Goal: Task Accomplishment & Management: Manage account settings

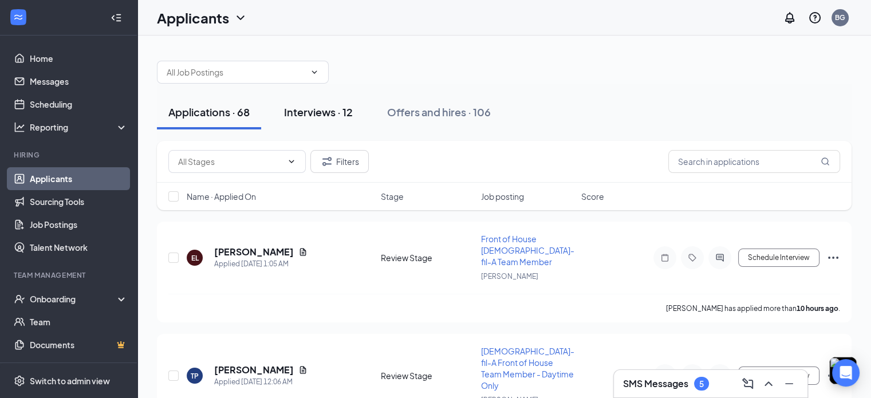
click at [327, 118] on div "Interviews · 12" at bounding box center [318, 112] width 69 height 14
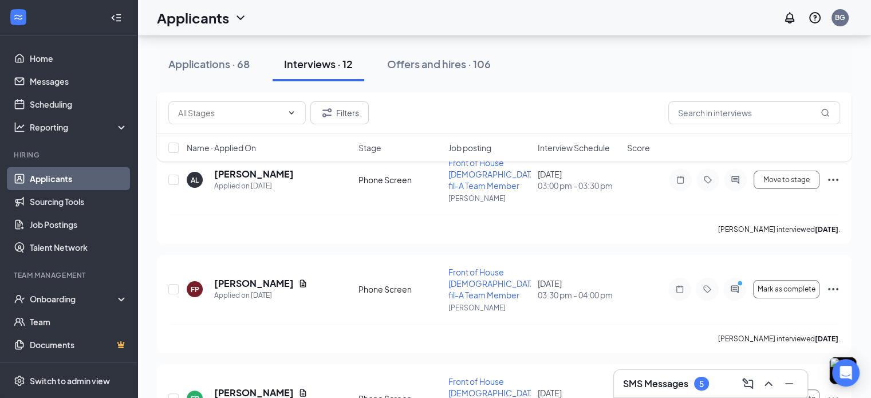
scroll to position [199, 0]
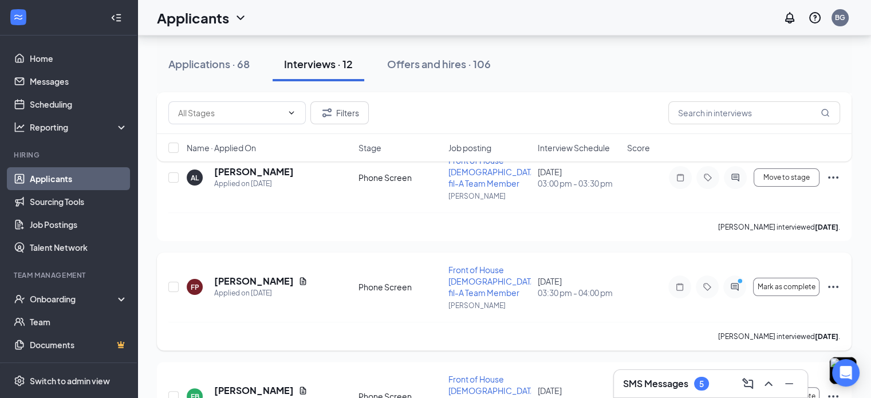
click at [831, 280] on icon "Ellipses" at bounding box center [833, 287] width 14 height 14
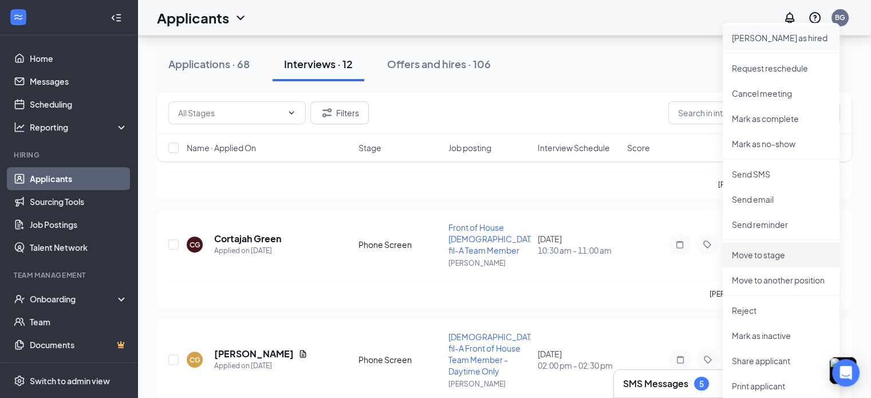
scroll to position [467, 0]
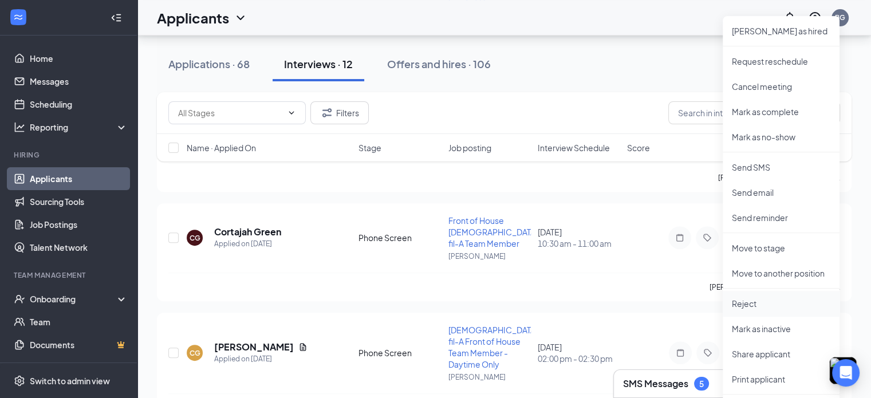
click at [754, 301] on p "Reject" at bounding box center [781, 303] width 98 height 11
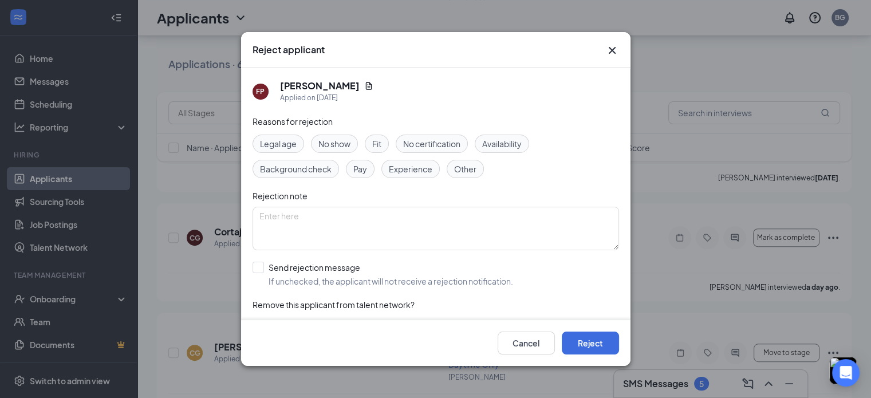
click at [380, 145] on span "Fit" at bounding box center [376, 143] width 9 height 13
click at [263, 268] on input "Send rejection message If unchecked, the applicant will not receive a rejection…" at bounding box center [383, 274] width 261 height 25
checkbox input "true"
click at [594, 344] on button "Reject" at bounding box center [590, 343] width 57 height 23
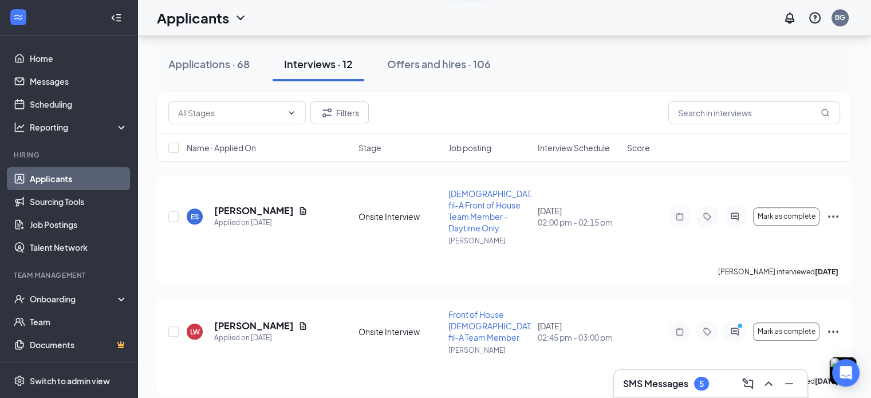
scroll to position [860, 0]
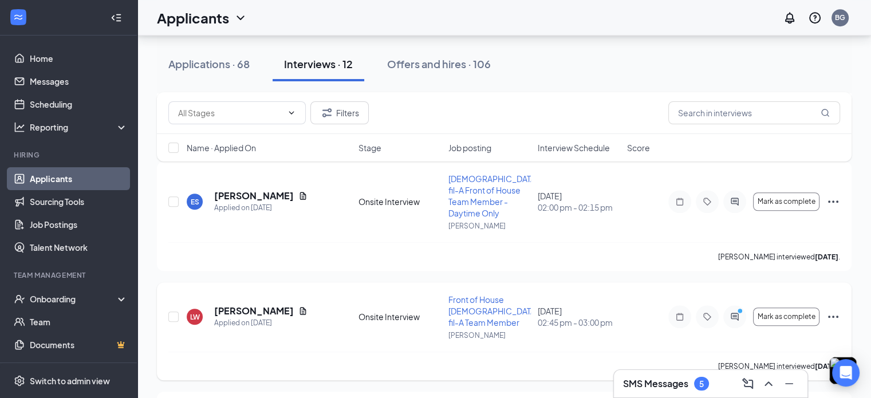
click at [836, 310] on icon "Ellipses" at bounding box center [833, 317] width 14 height 14
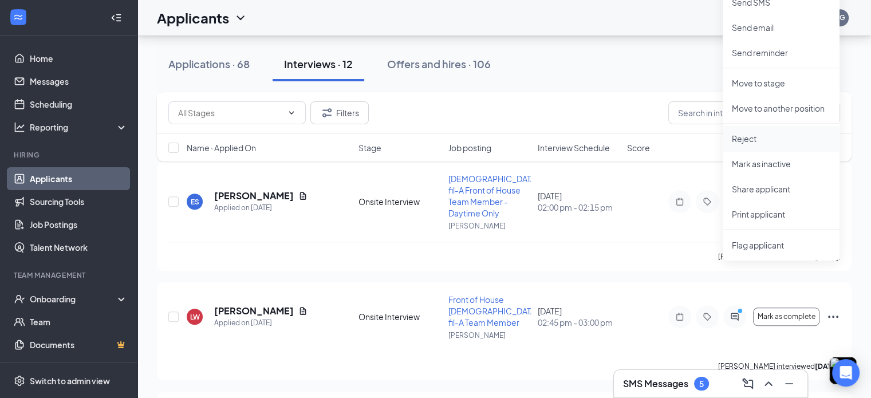
click at [747, 139] on p "Reject" at bounding box center [781, 138] width 98 height 11
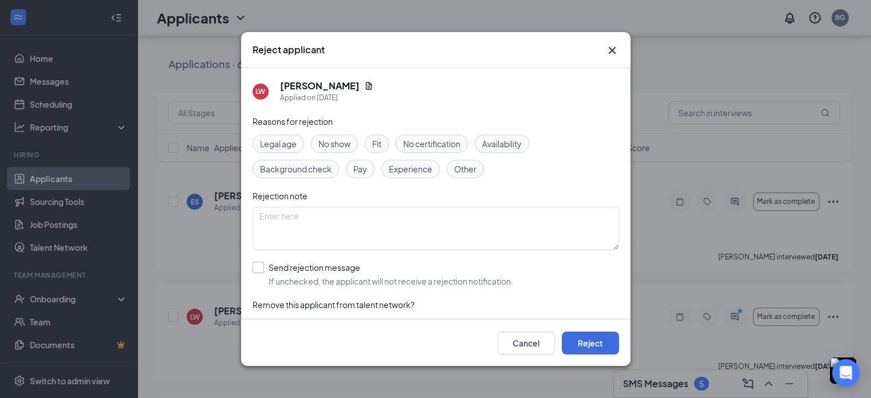
click at [259, 269] on input "Send rejection message If unchecked, the applicant will not receive a rejection…" at bounding box center [383, 274] width 261 height 25
checkbox input "true"
click at [585, 343] on button "Reject" at bounding box center [590, 343] width 57 height 23
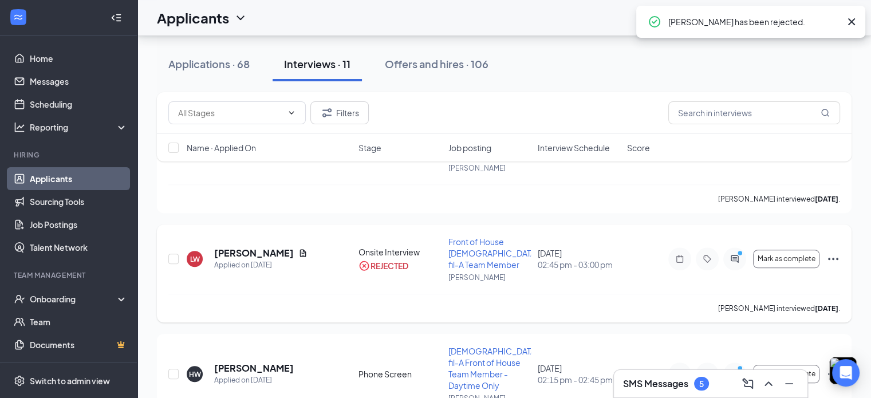
scroll to position [917, 0]
click at [831, 368] on icon "Ellipses" at bounding box center [833, 375] width 14 height 14
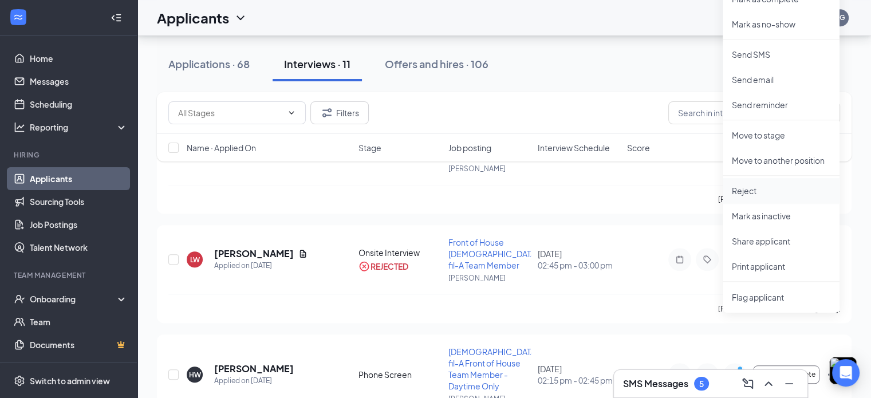
click at [752, 196] on li "Reject" at bounding box center [781, 190] width 117 height 25
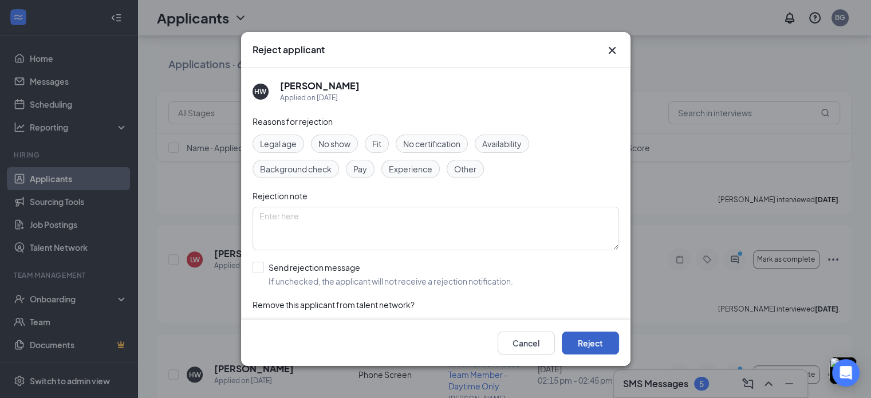
click at [578, 341] on button "Reject" at bounding box center [590, 343] width 57 height 23
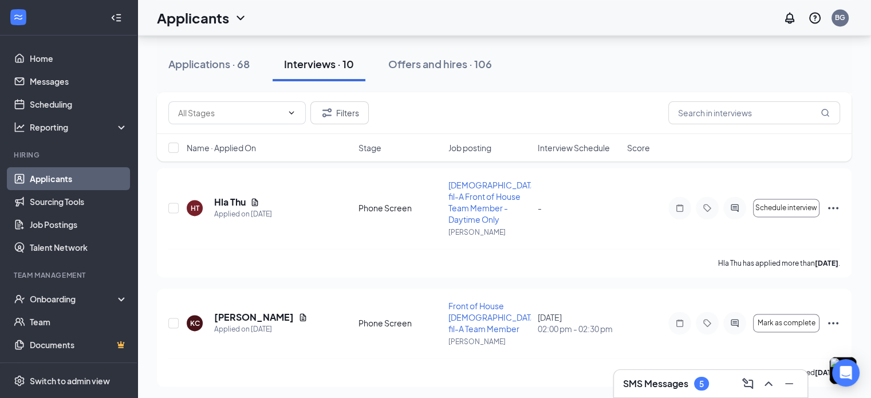
scroll to position [1654, 0]
click at [830, 316] on icon "Ellipses" at bounding box center [833, 323] width 14 height 14
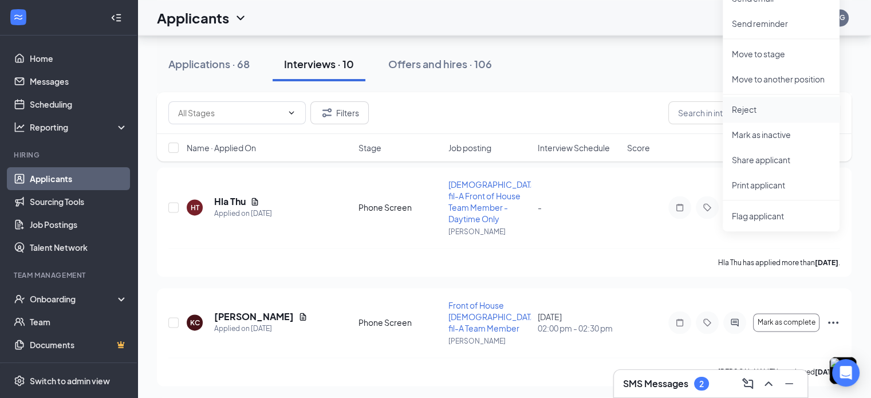
click at [750, 107] on p "Reject" at bounding box center [781, 109] width 98 height 11
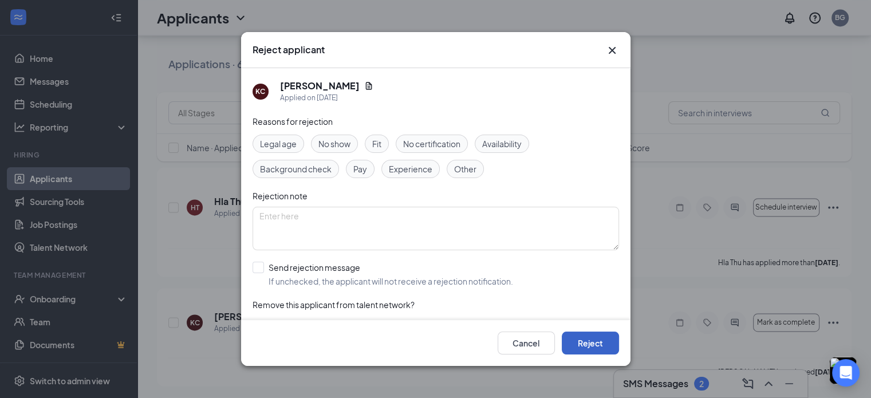
click at [569, 334] on button "Reject" at bounding box center [590, 343] width 57 height 23
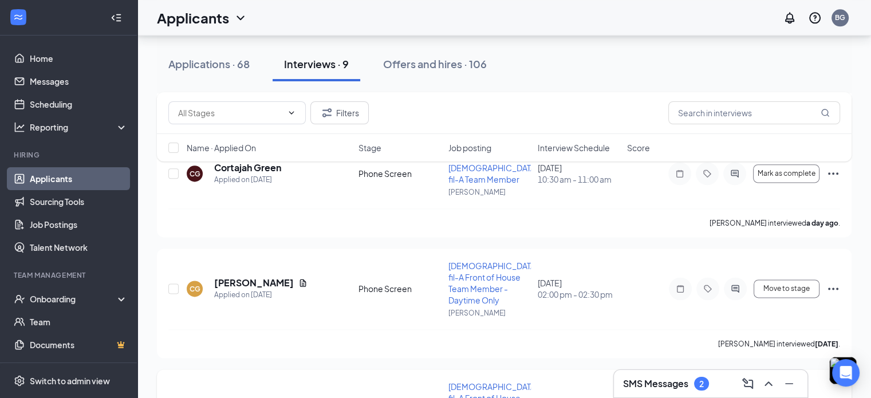
scroll to position [1435, 0]
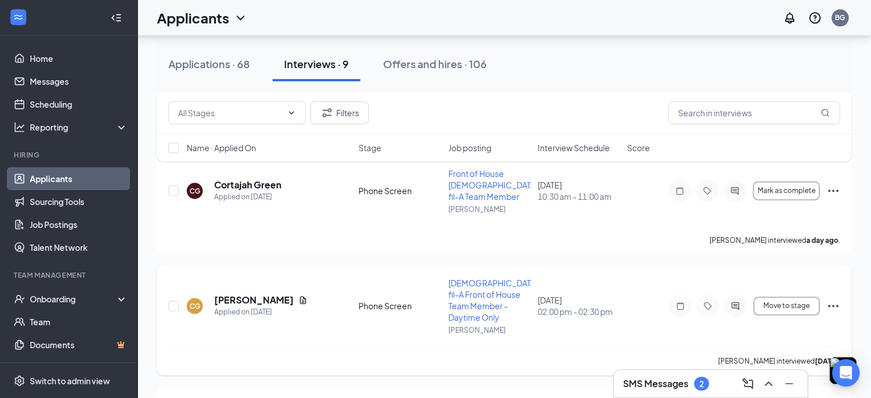
click at [829, 299] on icon "Ellipses" at bounding box center [833, 306] width 14 height 14
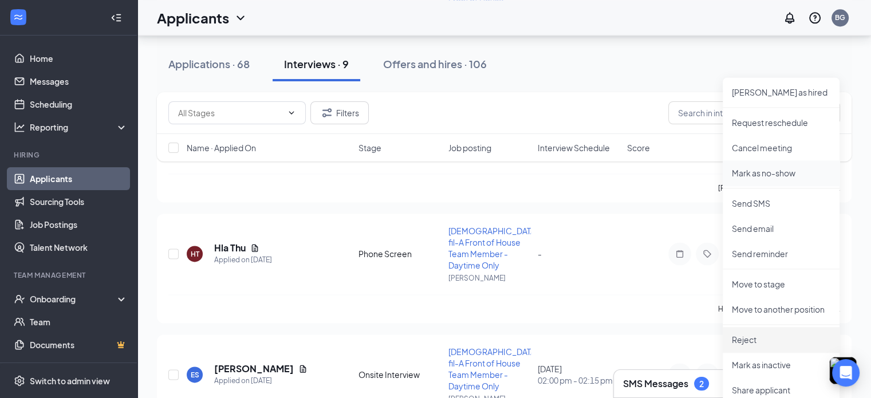
scroll to position [1608, 0]
click at [749, 341] on p "Reject" at bounding box center [781, 339] width 98 height 11
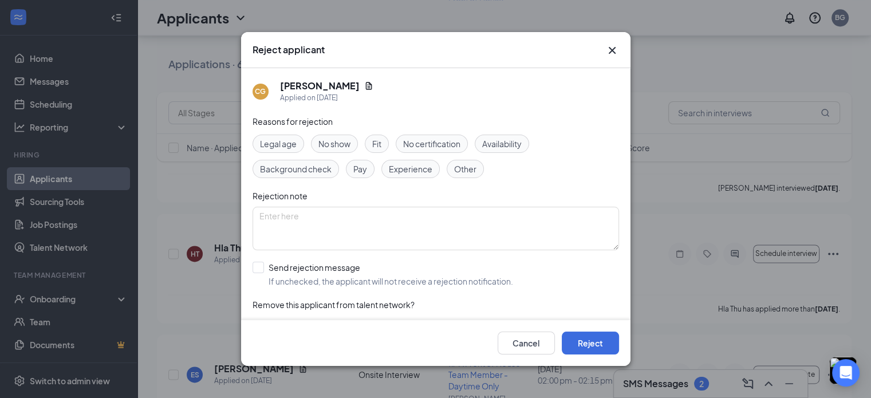
click at [369, 148] on div "Fit" at bounding box center [377, 144] width 24 height 18
click at [437, 224] on textarea at bounding box center [436, 229] width 366 height 44
type textarea "N"
type textarea "D"
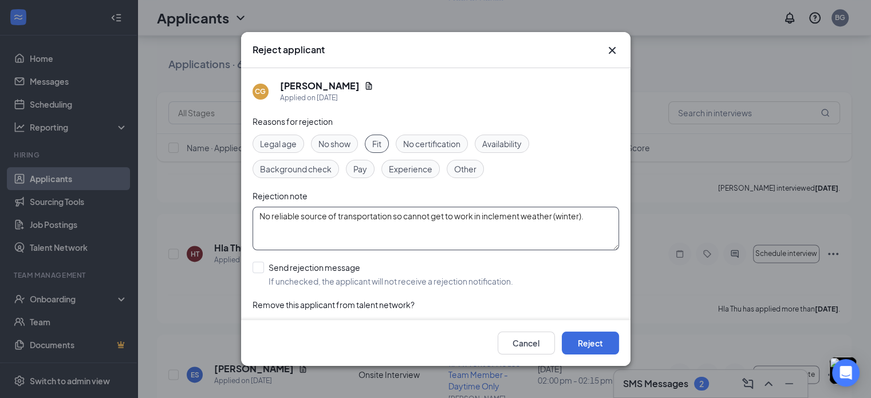
type textarea "No reliable source of transportation so cannot get to work in inclement weather…"
click at [467, 169] on span "Other" at bounding box center [465, 169] width 22 height 13
click at [428, 228] on textarea "No reliable source of transportation so cannot get to work in inclement weather…" at bounding box center [436, 229] width 366 height 44
click at [582, 343] on button "Reject" at bounding box center [590, 343] width 57 height 23
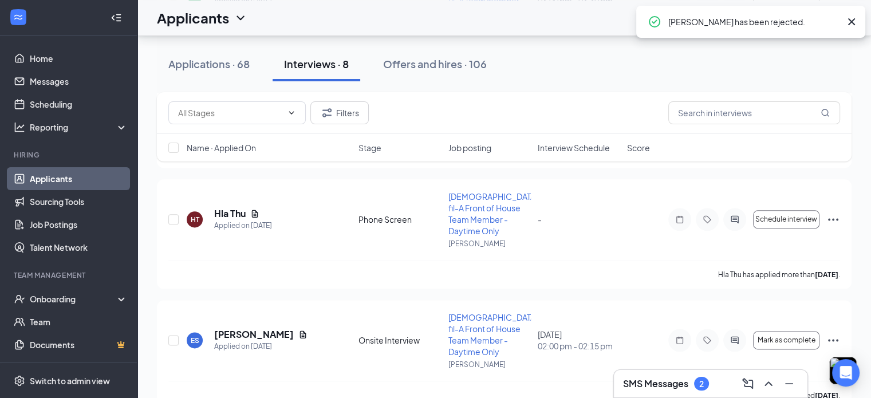
scroll to position [1328, 0]
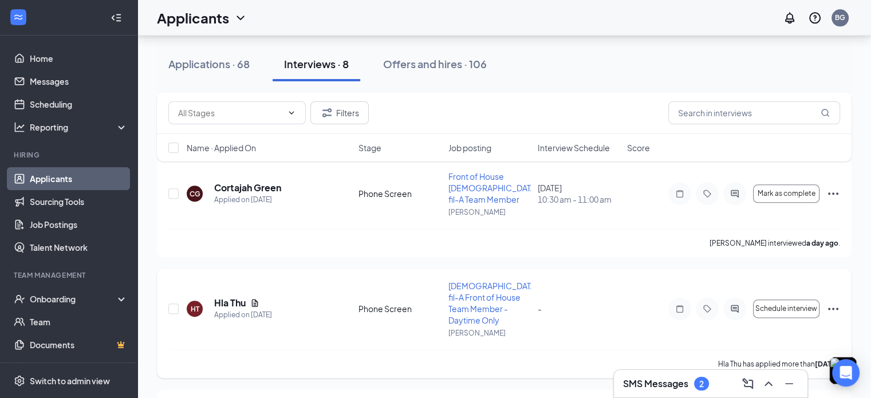
click at [833, 302] on icon "Ellipses" at bounding box center [833, 309] width 14 height 14
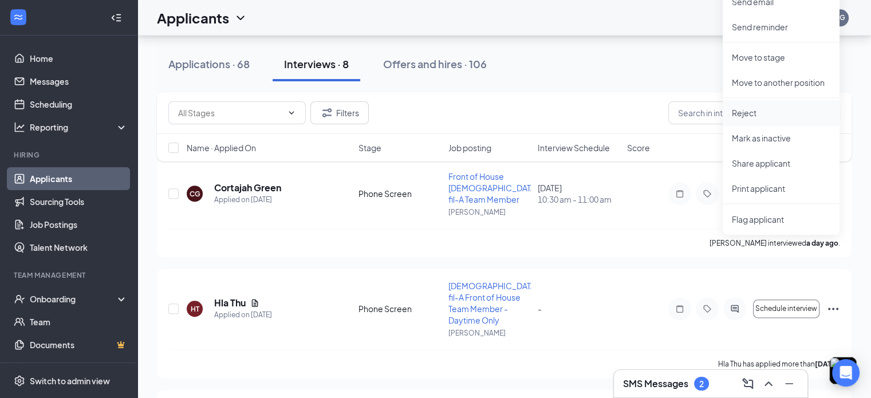
click at [752, 112] on p "Reject" at bounding box center [781, 112] width 98 height 11
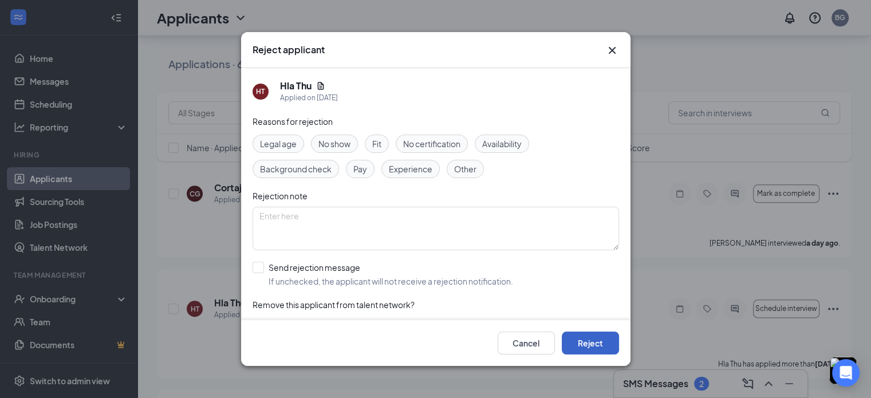
click at [588, 346] on button "Reject" at bounding box center [590, 343] width 57 height 23
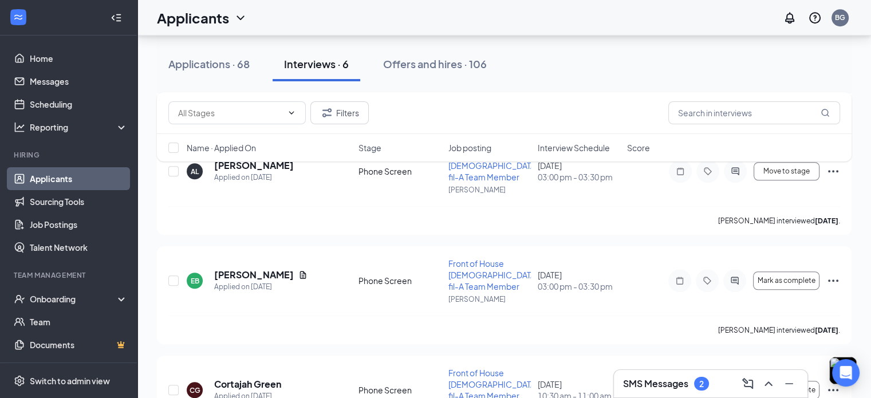
scroll to position [870, 0]
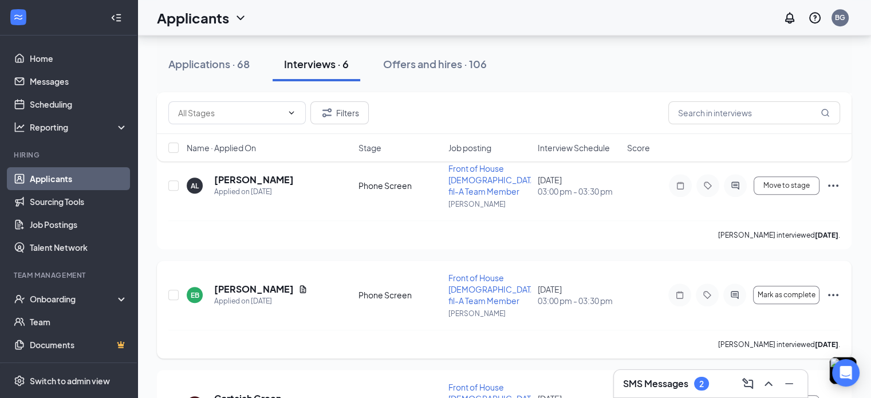
click at [834, 288] on icon "Ellipses" at bounding box center [833, 295] width 14 height 14
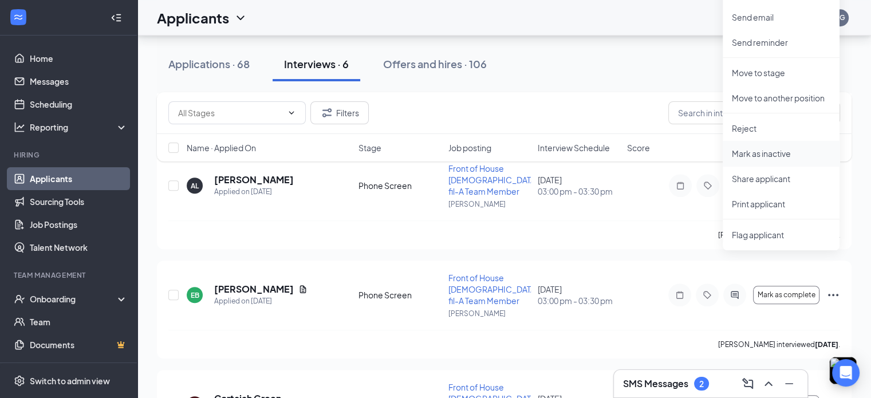
click at [765, 154] on p "Mark as inactive" at bounding box center [781, 153] width 98 height 11
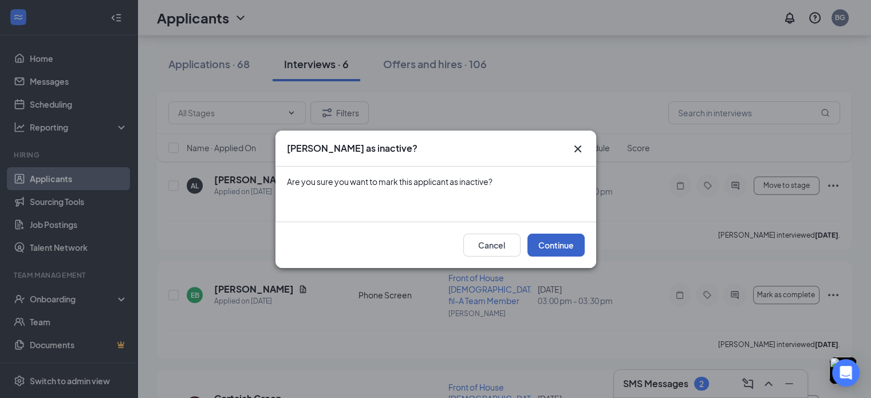
click at [549, 250] on button "Continue" at bounding box center [555, 245] width 57 height 23
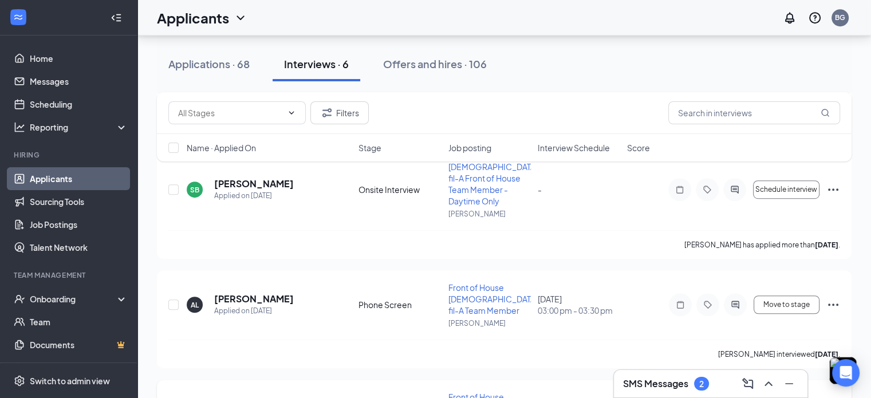
scroll to position [751, 0]
click at [827, 298] on icon "Ellipses" at bounding box center [833, 305] width 14 height 14
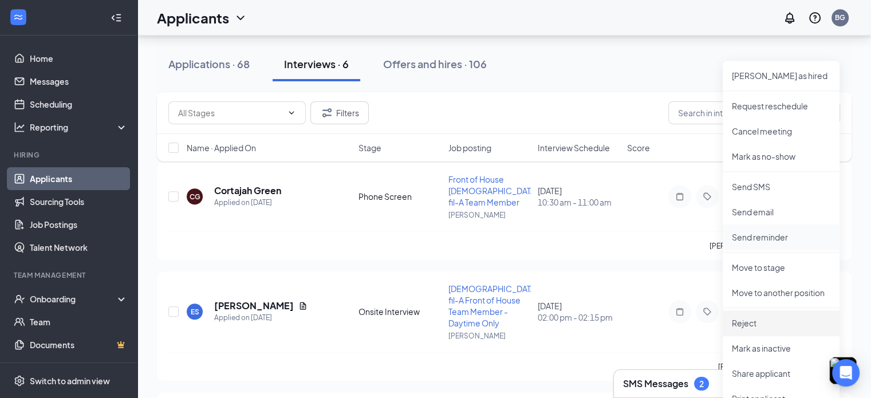
scroll to position [968, 0]
click at [764, 322] on p "Reject" at bounding box center [781, 323] width 98 height 11
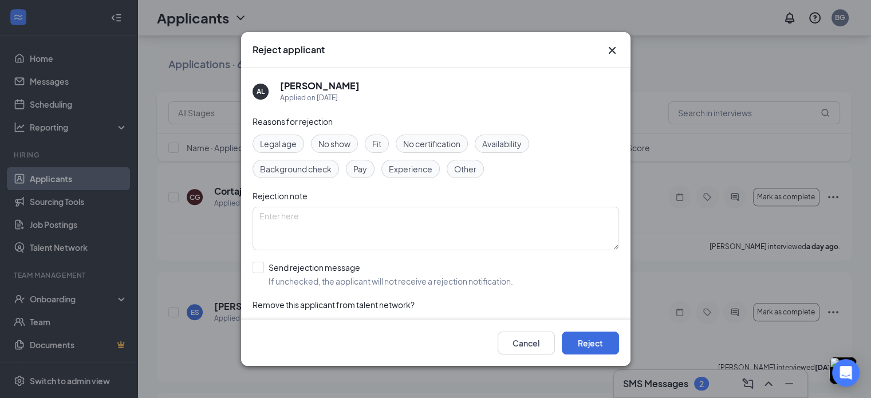
click at [376, 144] on span "Fit" at bounding box center [376, 143] width 9 height 13
click at [575, 344] on button "Reject" at bounding box center [590, 343] width 57 height 23
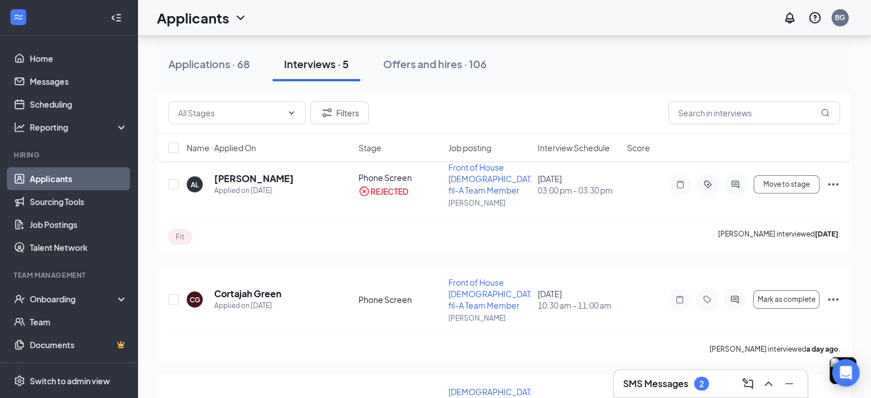
scroll to position [224, 0]
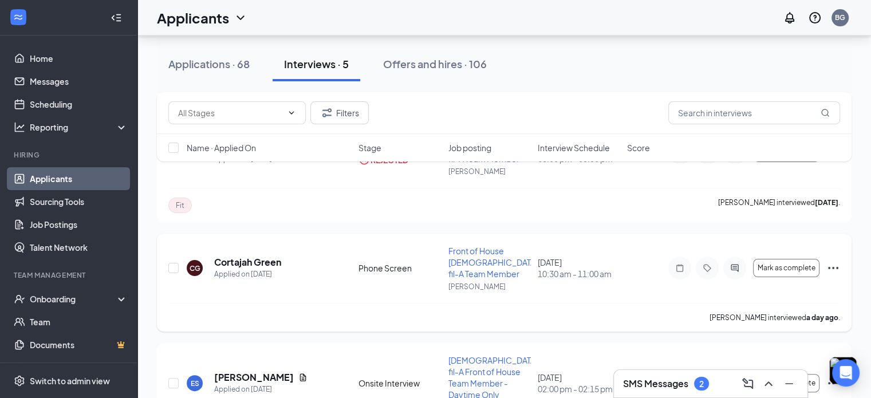
click at [837, 261] on icon "Ellipses" at bounding box center [833, 268] width 14 height 14
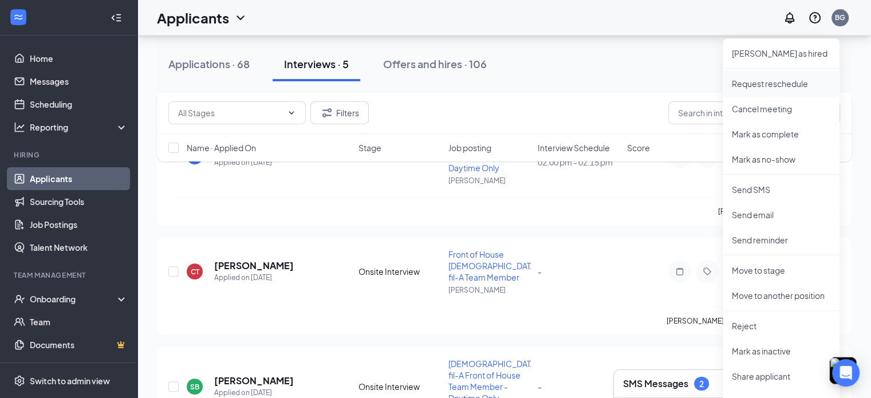
scroll to position [451, 0]
click at [756, 324] on p "Reject" at bounding box center [781, 325] width 98 height 11
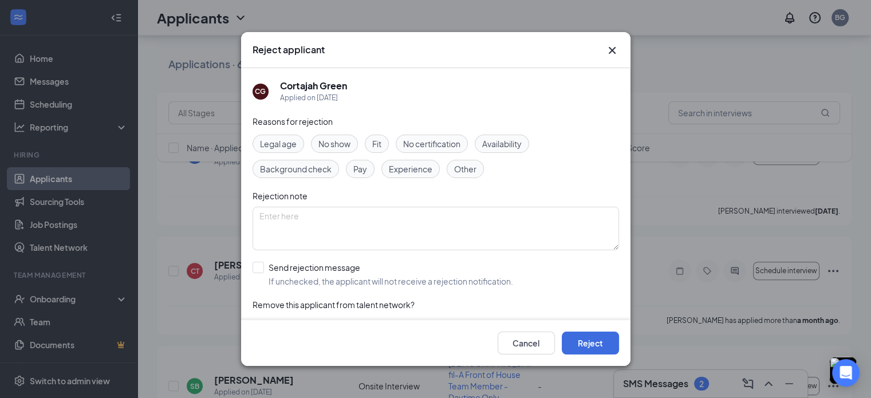
click at [376, 145] on span "Fit" at bounding box center [376, 143] width 9 height 13
click at [444, 223] on textarea at bounding box center [436, 229] width 366 height 44
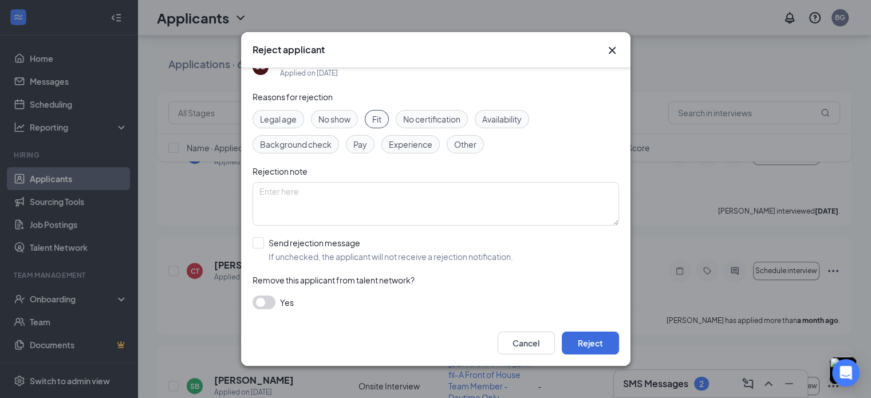
click at [269, 298] on button "button" at bounding box center [264, 302] width 23 height 14
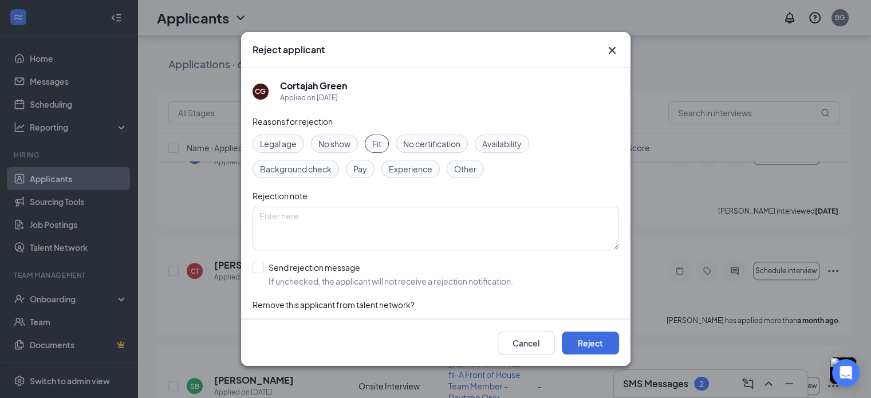
scroll to position [1, 0]
click at [463, 160] on div "Other" at bounding box center [465, 168] width 37 height 18
click at [584, 345] on button "Reject" at bounding box center [590, 343] width 57 height 23
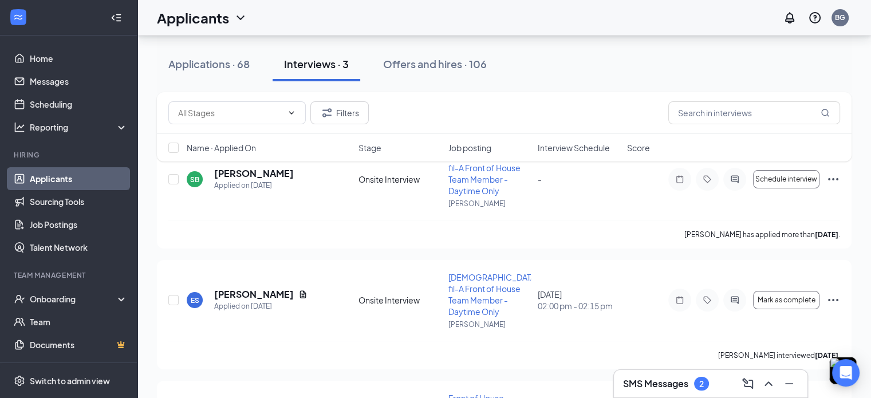
scroll to position [101, 0]
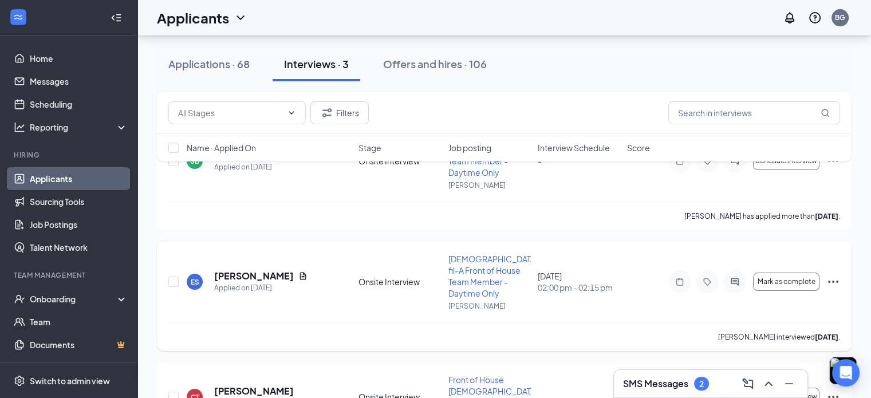
click at [833, 275] on icon "Ellipses" at bounding box center [833, 282] width 14 height 14
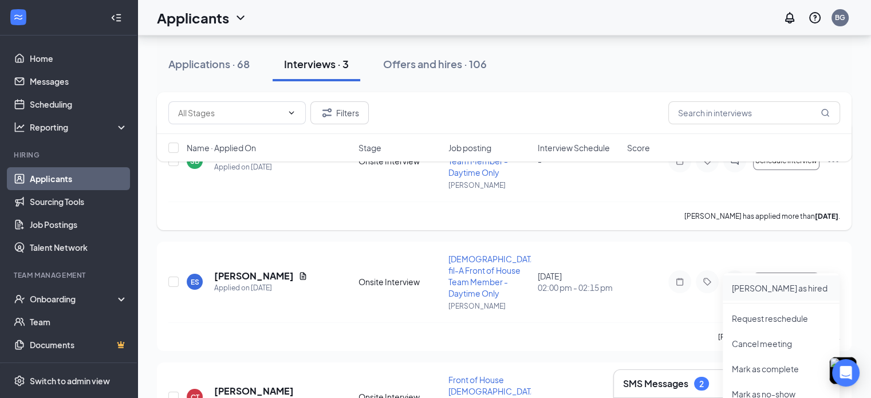
click at [758, 290] on p "[PERSON_NAME] as hired" at bounding box center [781, 287] width 98 height 11
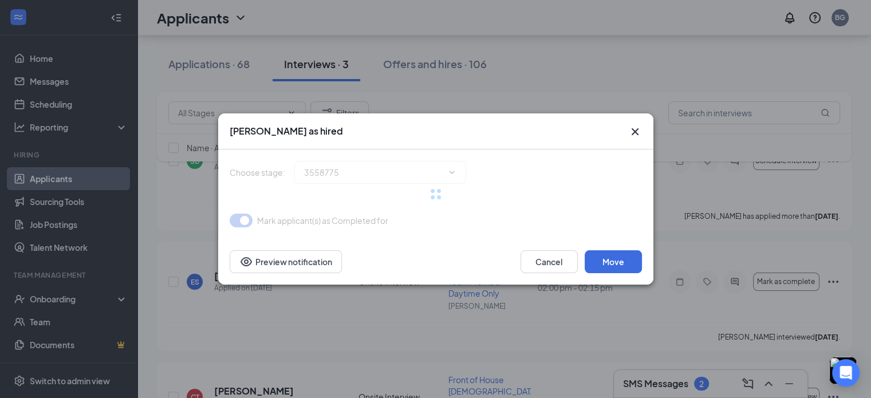
type input "Hiring Complete (final stage)"
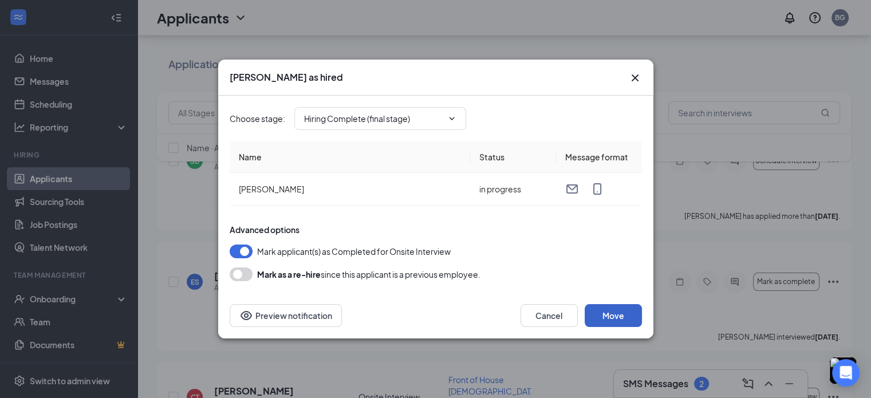
click at [617, 322] on button "Move" at bounding box center [613, 315] width 57 height 23
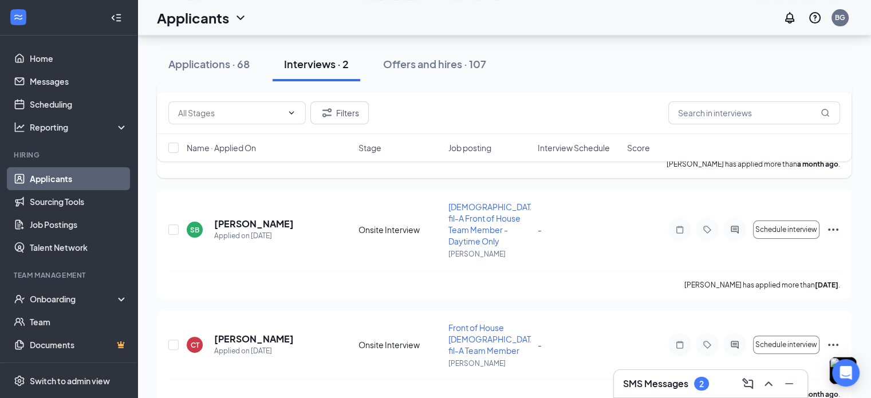
scroll to position [0, 0]
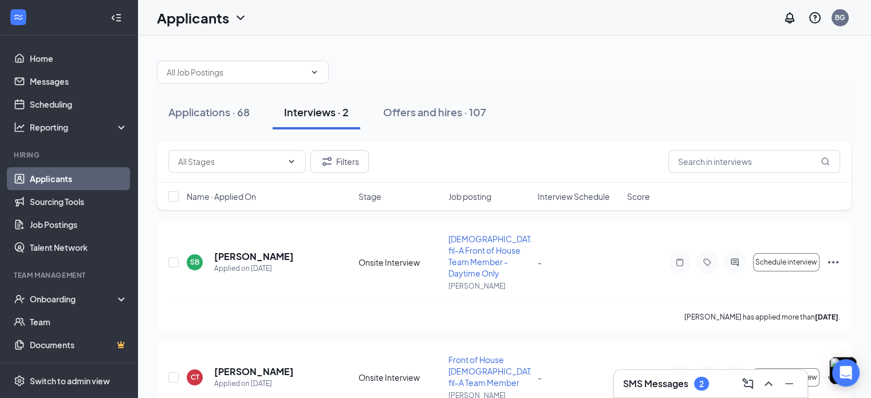
scroll to position [44, 0]
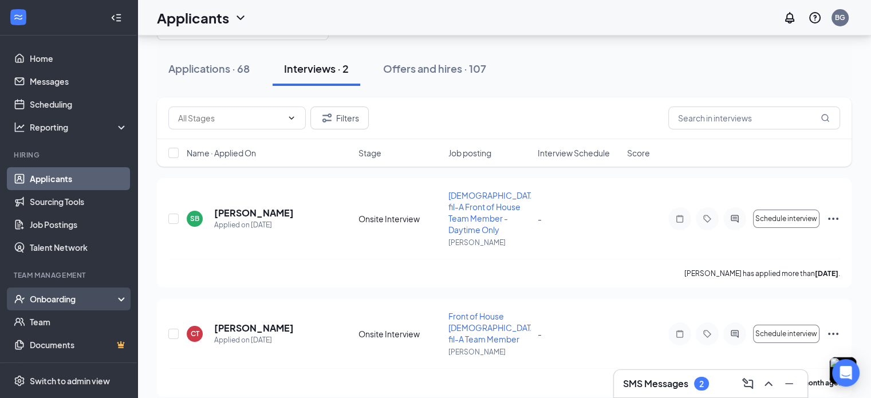
click at [57, 303] on div "Onboarding" at bounding box center [74, 298] width 88 height 11
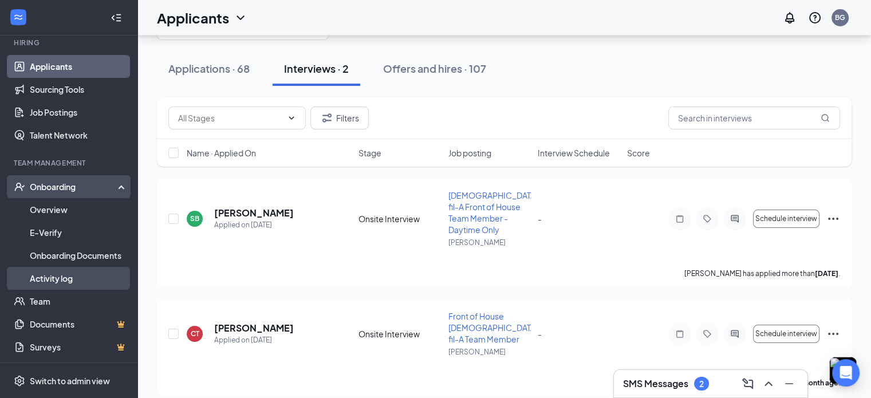
click at [49, 283] on link "Activity log" at bounding box center [79, 278] width 98 height 23
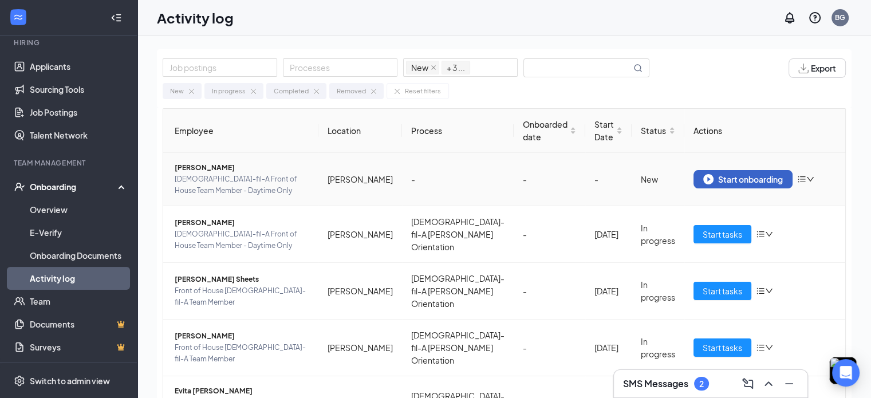
click at [705, 175] on div "Start onboarding" at bounding box center [743, 179] width 80 height 10
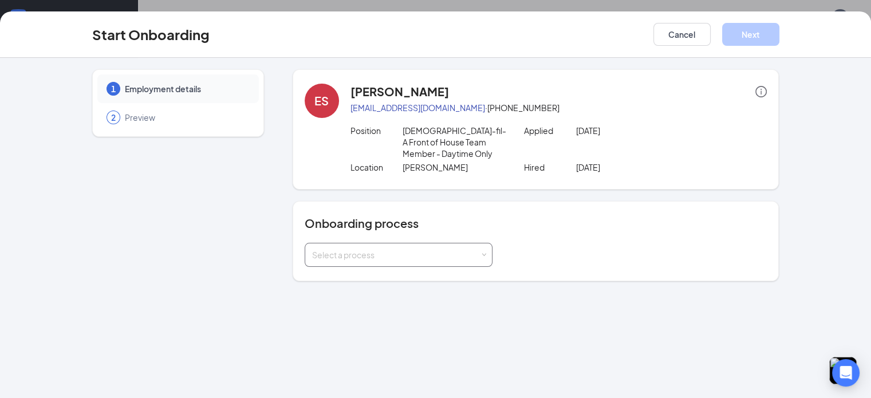
click at [373, 250] on div "Select a process" at bounding box center [398, 254] width 173 height 23
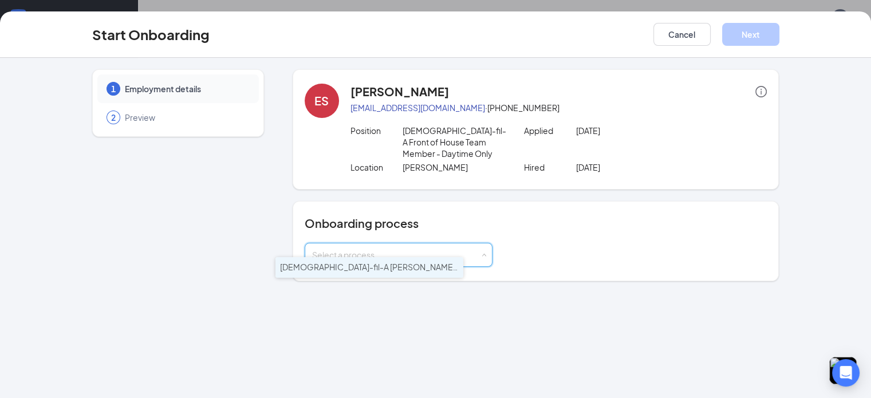
click at [341, 263] on span "Chick-fil-A Ames Orientation" at bounding box center [389, 267] width 219 height 10
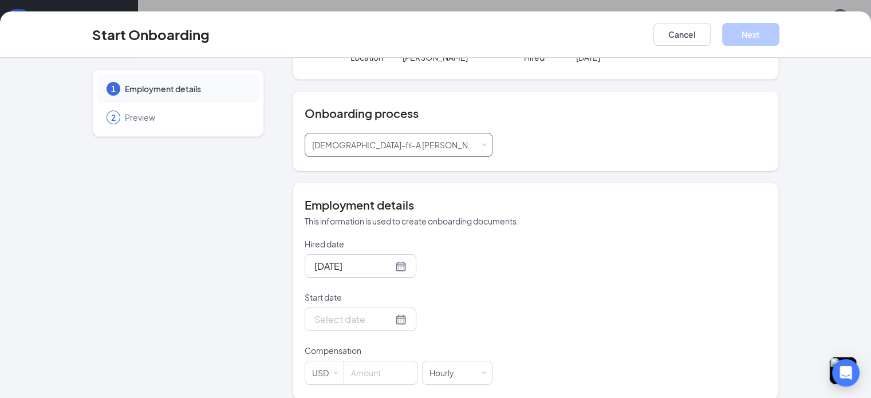
scroll to position [109, 0]
click at [330, 313] on input "Start date" at bounding box center [353, 320] width 78 height 14
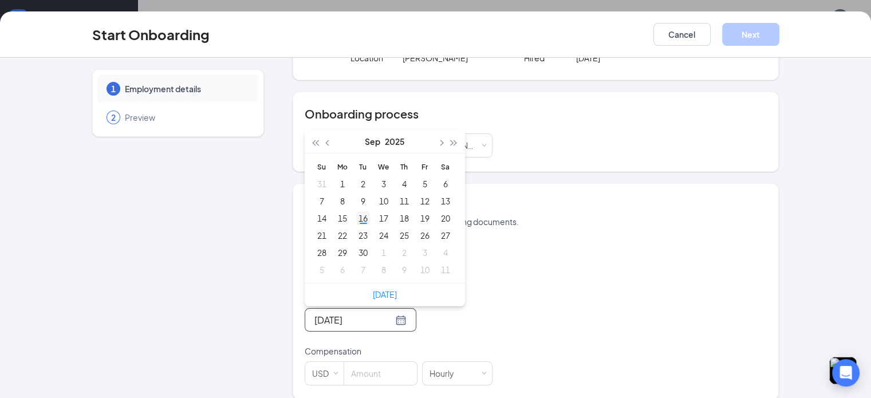
type input "Sep 16, 2025"
click at [353, 213] on td "16" at bounding box center [363, 218] width 21 height 17
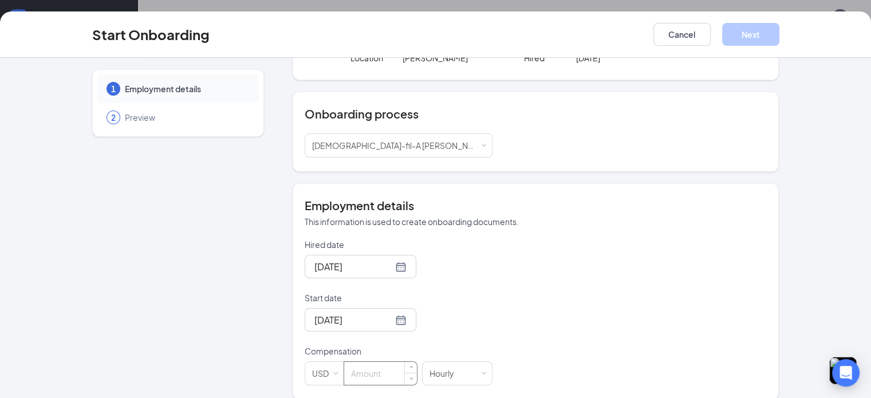
click at [344, 362] on input at bounding box center [380, 373] width 73 height 23
type input "16"
click at [488, 295] on div "Hired date Sep 16, 2025 Start date Sep 16, 2025 Sep 2025 Su Mo Tu We Th Fr Sa 3…" at bounding box center [536, 312] width 463 height 147
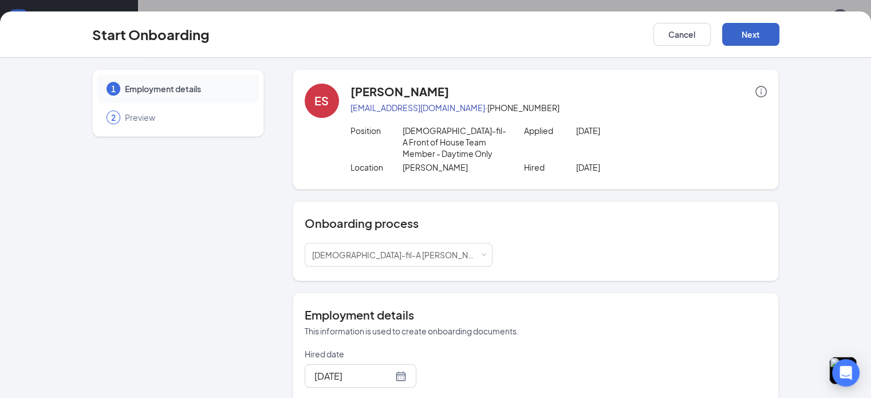
click at [779, 41] on button "Next" at bounding box center [750, 34] width 57 height 23
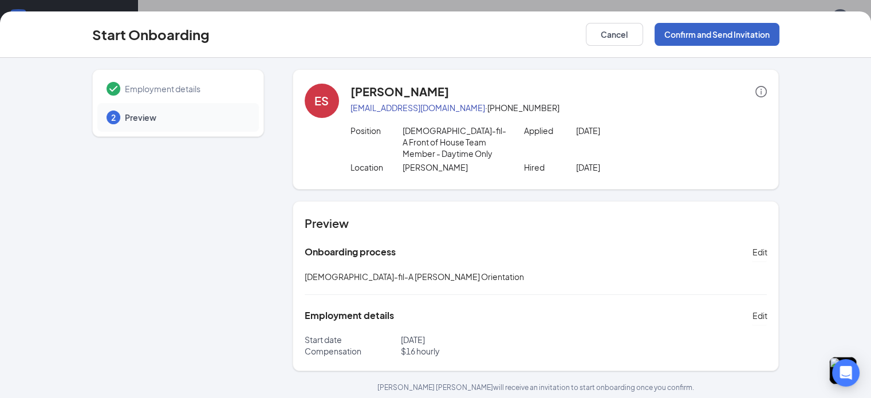
click at [771, 39] on button "Confirm and Send Invitation" at bounding box center [716, 34] width 125 height 23
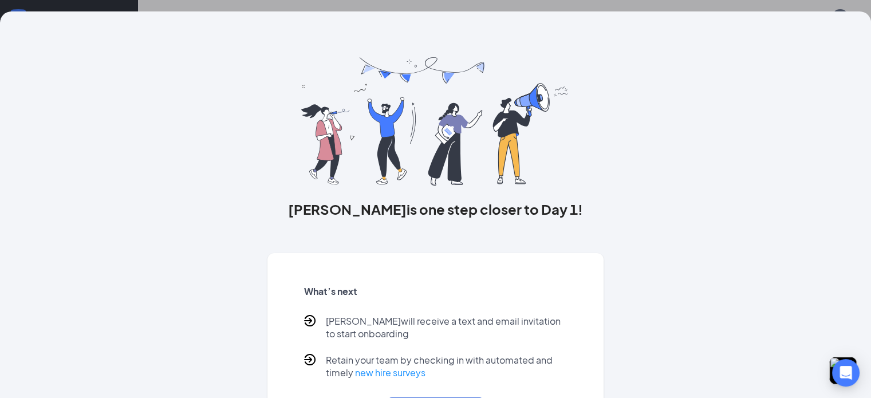
click at [190, 5] on div "Ethan is one step closer to Day 1! What’s next Ethan will receive a text and em…" at bounding box center [435, 199] width 871 height 398
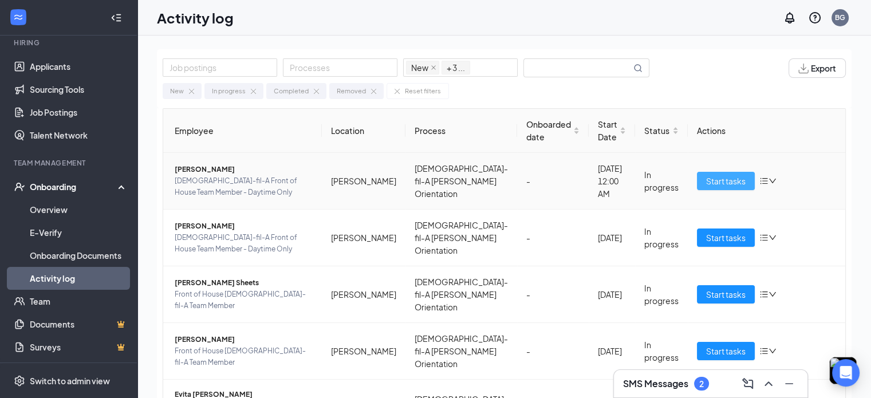
click at [706, 180] on span "Start tasks" at bounding box center [726, 181] width 40 height 13
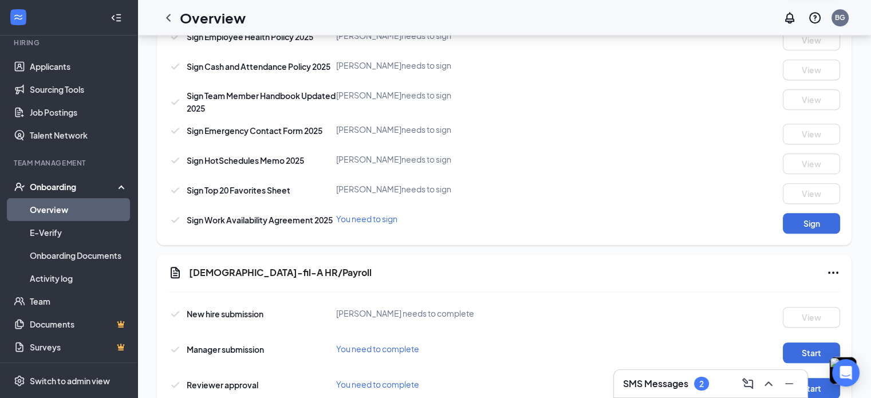
scroll to position [663, 0]
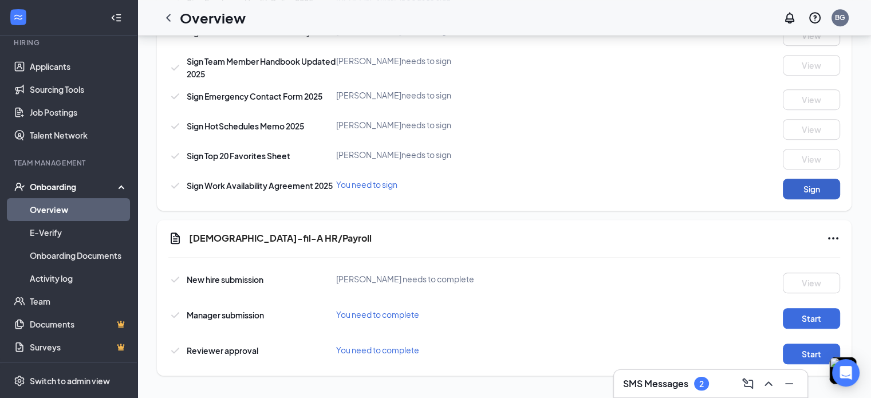
click at [799, 197] on button "Sign" at bounding box center [811, 189] width 57 height 21
